Goal: Information Seeking & Learning: Learn about a topic

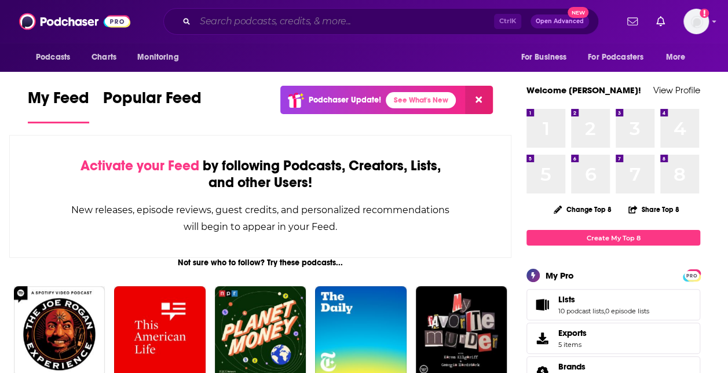
click at [305, 16] on input "Search podcasts, credits, & more..." at bounding box center [344, 21] width 299 height 19
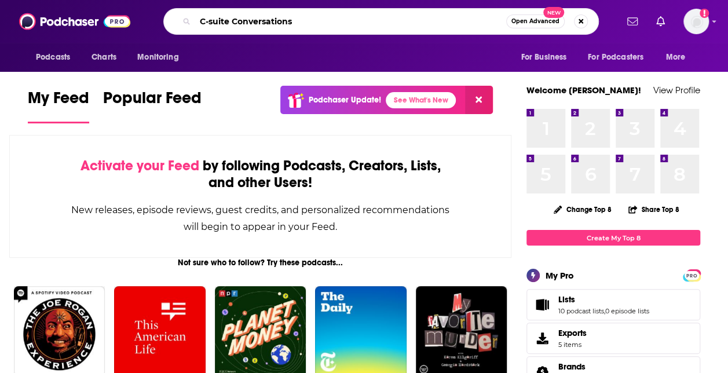
type input "C-suite Conversations"
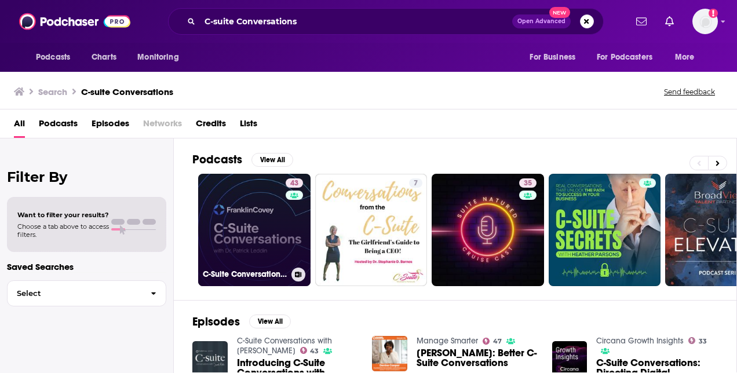
click at [225, 233] on link "43 C-Suite Conversations with [PERSON_NAME]" at bounding box center [254, 230] width 112 height 112
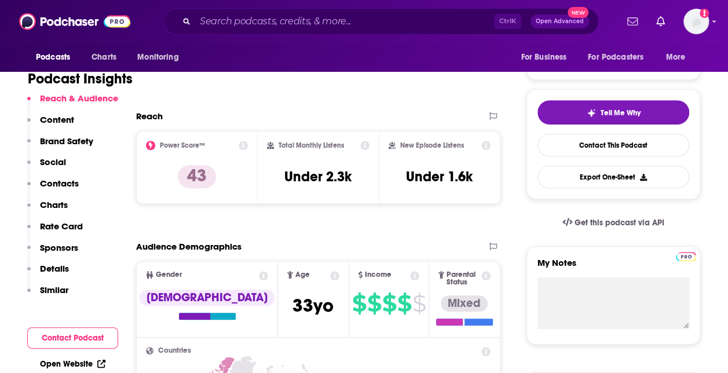
scroll to position [217, 0]
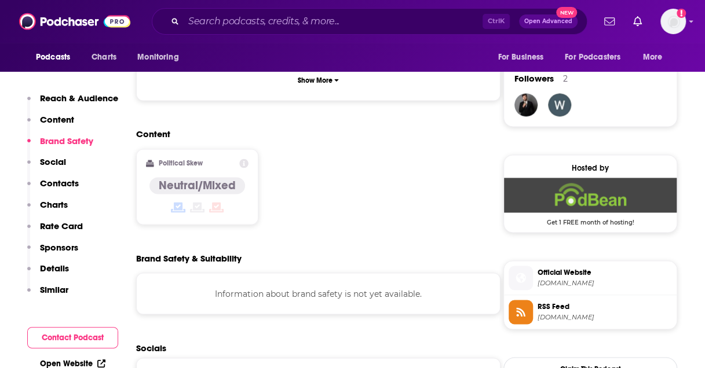
scroll to position [821, 0]
